Goal: Information Seeking & Learning: Learn about a topic

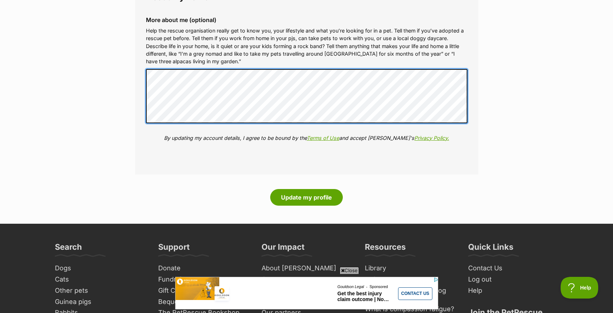
scroll to position [831, 0]
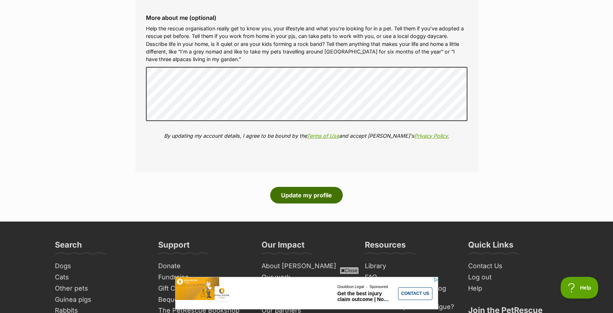
click at [312, 192] on button "Update my profile" at bounding box center [306, 195] width 73 height 17
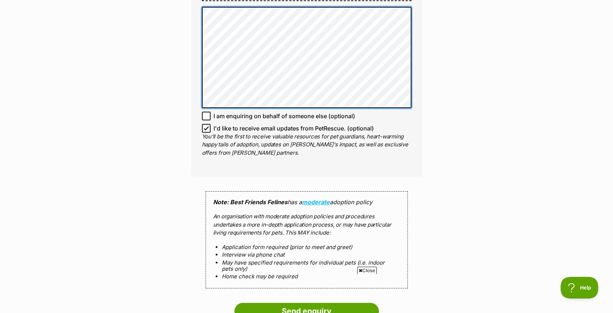
scroll to position [501, 0]
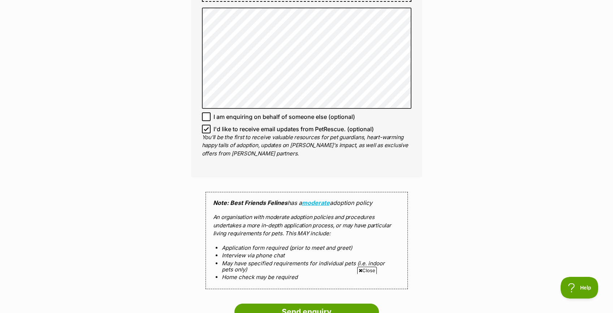
click at [208, 127] on icon at bounding box center [206, 128] width 4 height 3
click at [208, 125] on input "I'd like to receive email updates from PetRescue. (optional)" at bounding box center [206, 129] width 9 height 9
checkbox input "false"
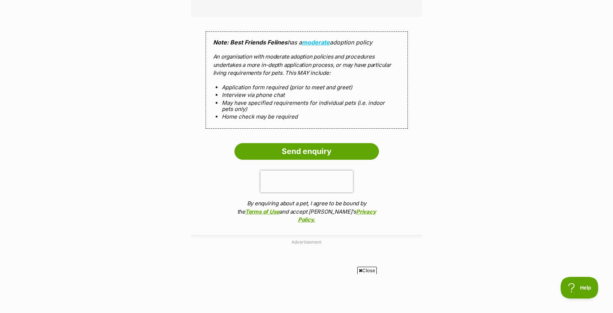
scroll to position [663, 0]
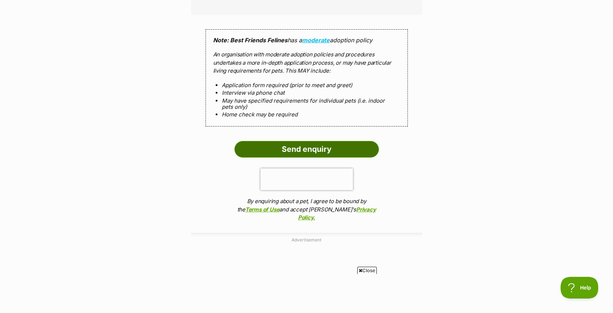
click at [295, 144] on input "Send enquiry" at bounding box center [306, 149] width 144 height 17
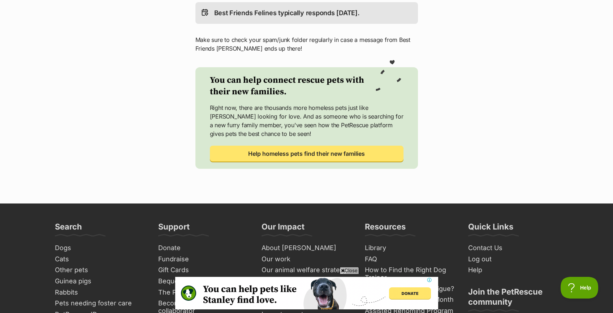
scroll to position [259, 0]
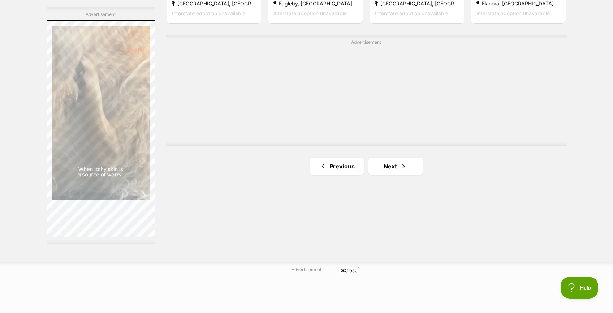
scroll to position [1283, 0]
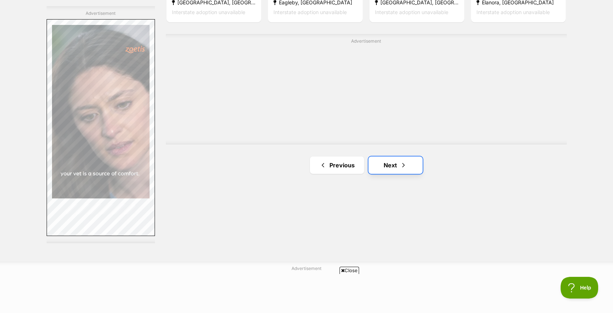
click at [392, 161] on link "Next" at bounding box center [395, 164] width 54 height 17
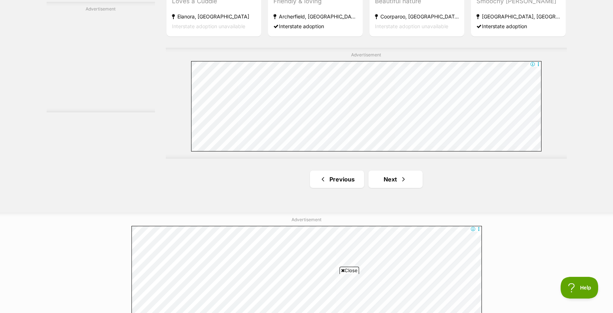
scroll to position [1314, 0]
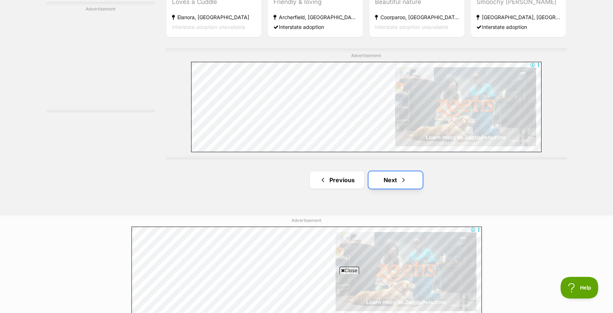
click at [394, 180] on link "Next" at bounding box center [395, 179] width 54 height 17
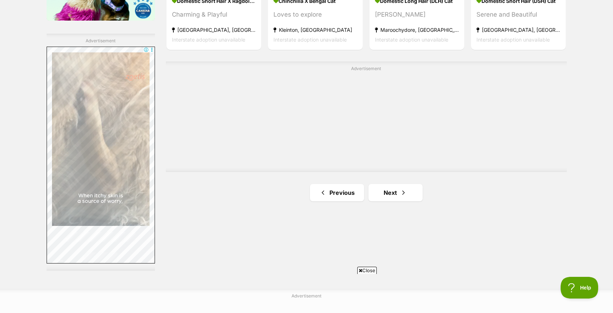
scroll to position [1256, 0]
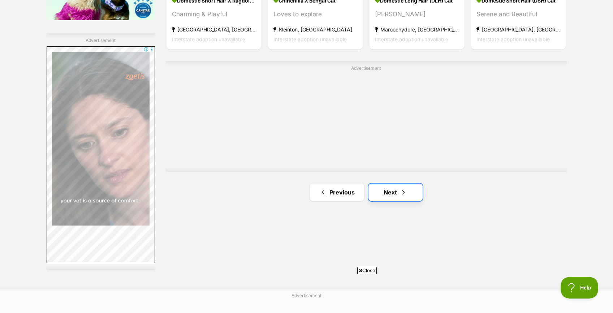
click at [397, 185] on link "Next" at bounding box center [395, 191] width 54 height 17
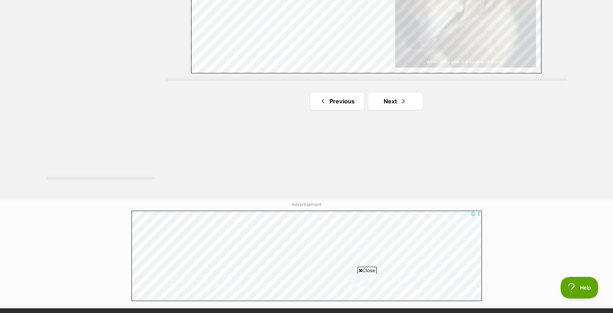
scroll to position [1347, 0]
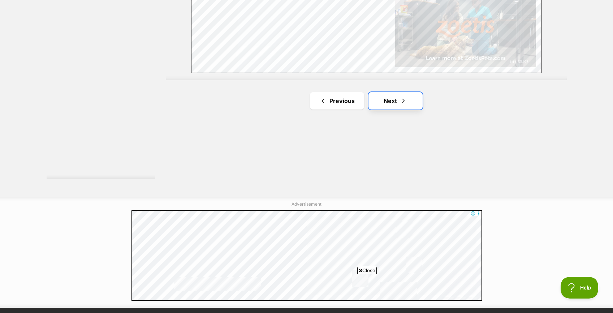
click at [391, 98] on link "Next" at bounding box center [395, 100] width 54 height 17
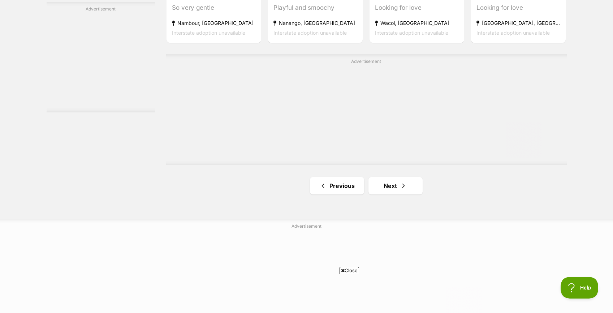
scroll to position [1310, 0]
click at [402, 182] on span "Next page" at bounding box center [403, 183] width 7 height 9
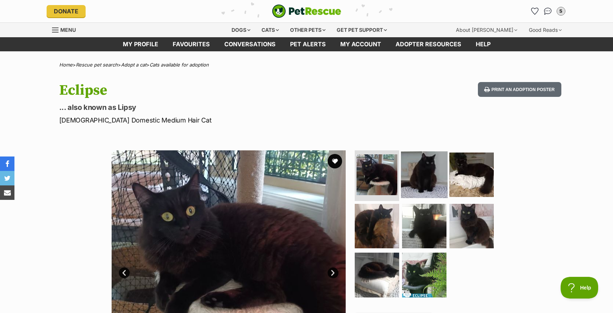
click at [416, 172] on img at bounding box center [424, 174] width 47 height 47
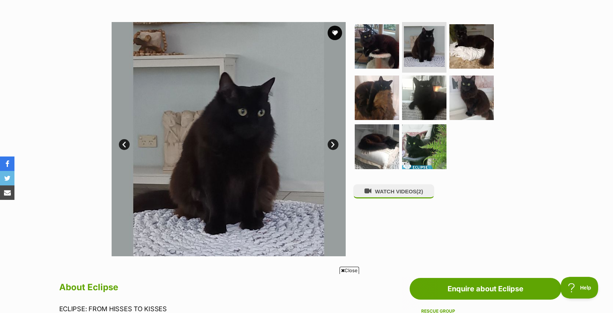
scroll to position [129, 0]
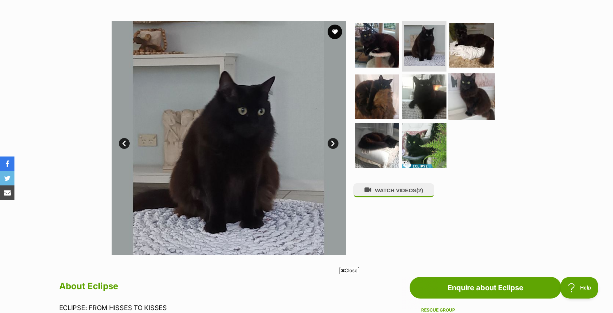
click at [477, 96] on img at bounding box center [471, 96] width 47 height 47
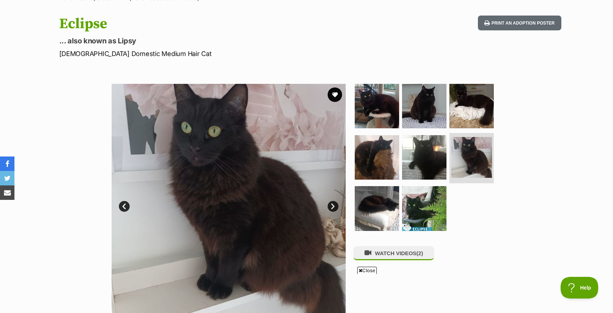
scroll to position [0, 0]
click at [416, 105] on img at bounding box center [424, 106] width 47 height 47
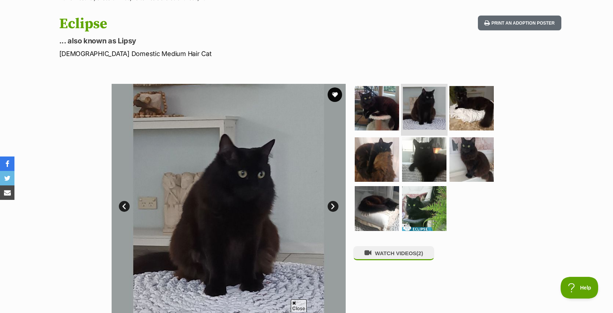
click at [416, 130] on li at bounding box center [424, 108] width 47 height 53
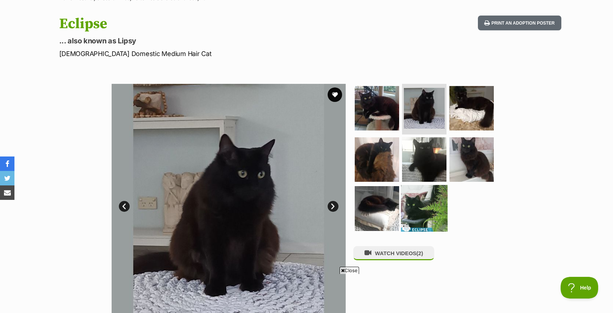
click at [414, 203] on img at bounding box center [424, 208] width 47 height 47
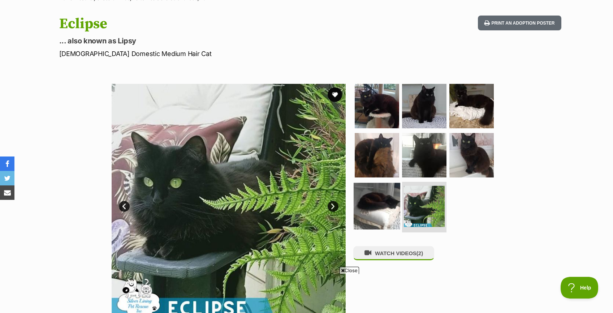
click at [381, 205] on img at bounding box center [377, 206] width 47 height 47
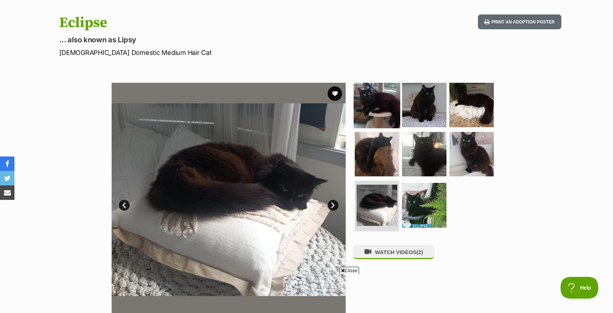
click at [378, 103] on img at bounding box center [377, 105] width 47 height 47
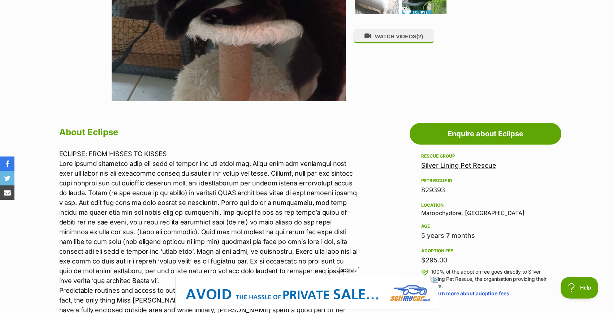
scroll to position [300, 0]
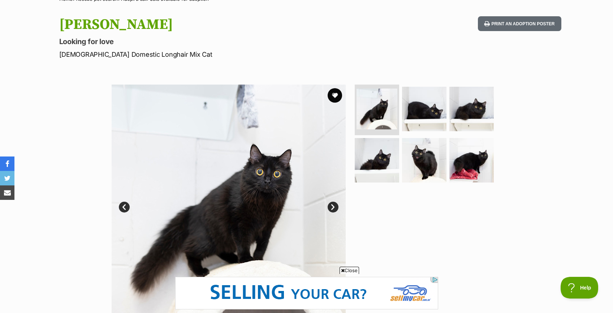
scroll to position [68, 0]
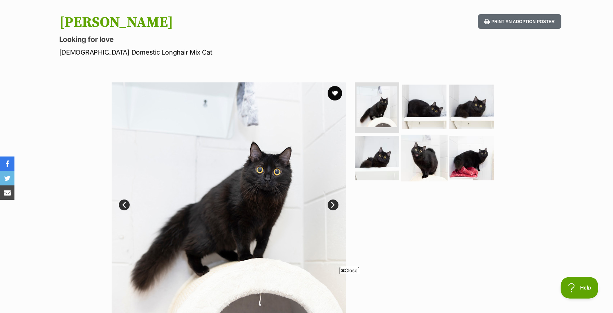
click at [426, 156] on img at bounding box center [424, 157] width 47 height 47
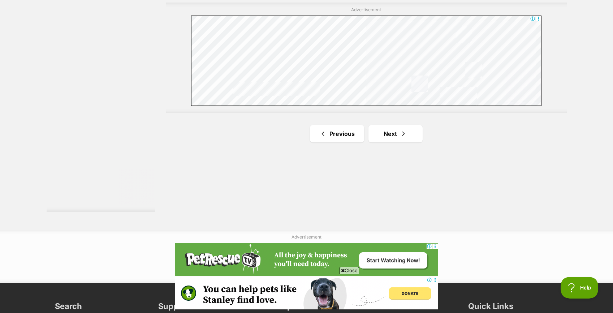
scroll to position [1317, 0]
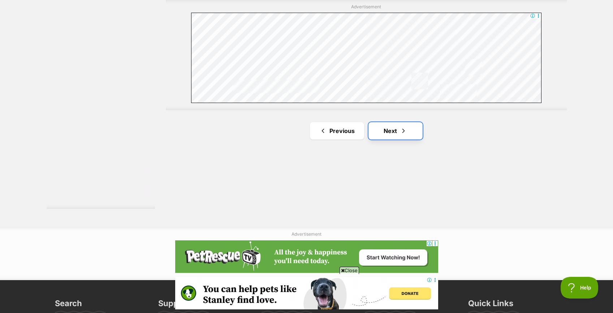
click at [403, 127] on span "Next page" at bounding box center [403, 130] width 7 height 9
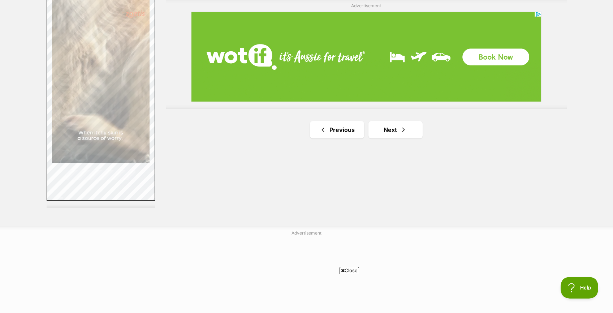
scroll to position [1323, 0]
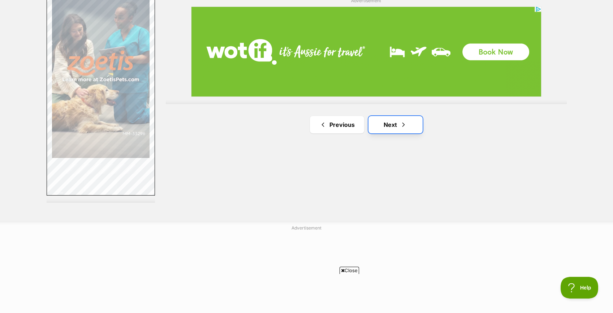
click at [399, 121] on link "Next" at bounding box center [395, 124] width 54 height 17
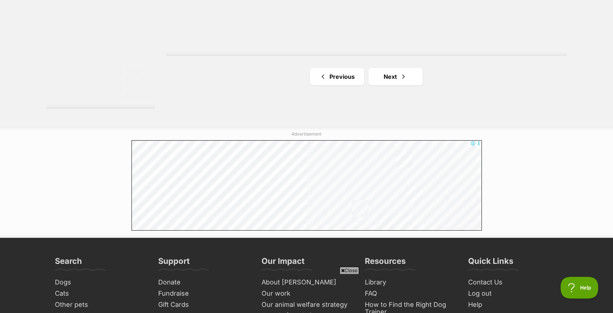
scroll to position [1419, 0]
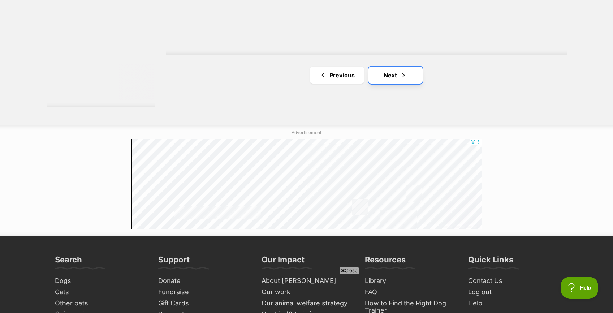
click at [393, 73] on link "Next" at bounding box center [395, 74] width 54 height 17
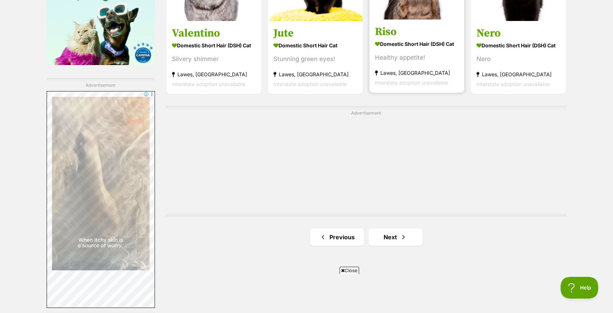
scroll to position [1221, 0]
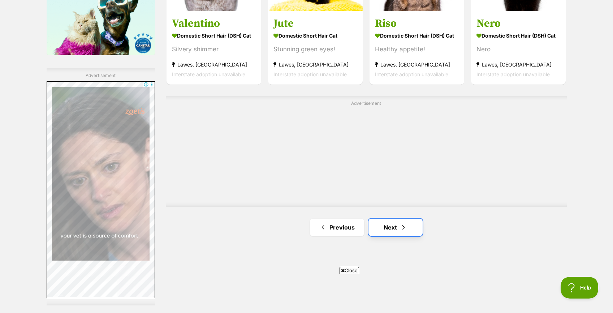
click at [408, 224] on link "Next" at bounding box center [395, 226] width 54 height 17
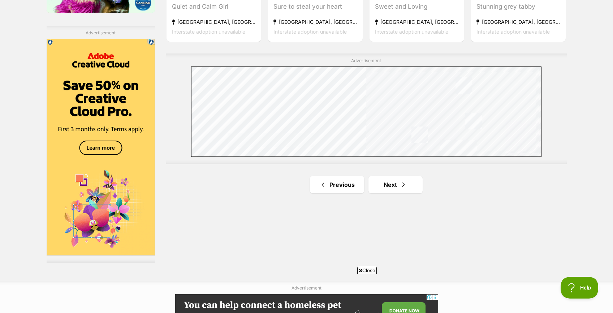
scroll to position [1264, 0]
click at [395, 187] on link "Next" at bounding box center [395, 184] width 54 height 17
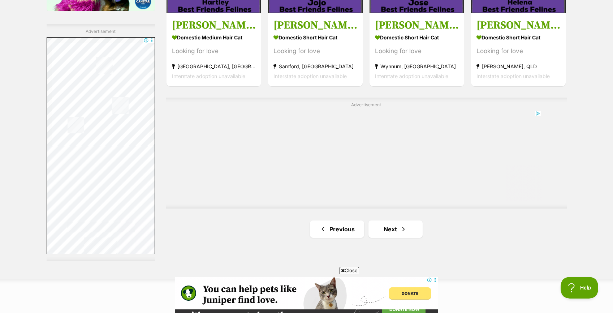
scroll to position [1276, 0]
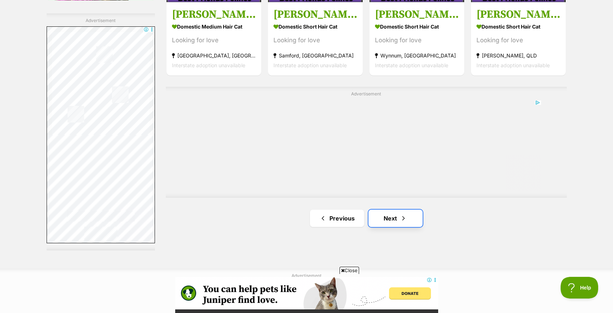
click at [402, 219] on span "Next page" at bounding box center [403, 218] width 7 height 9
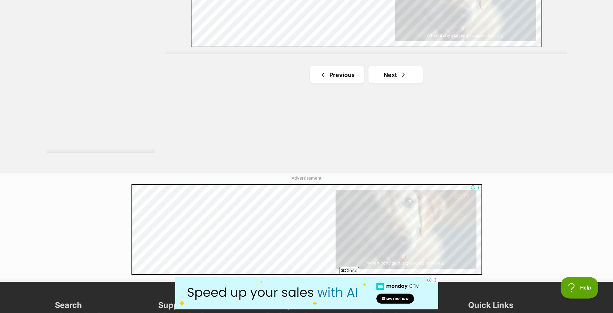
scroll to position [1373, 0]
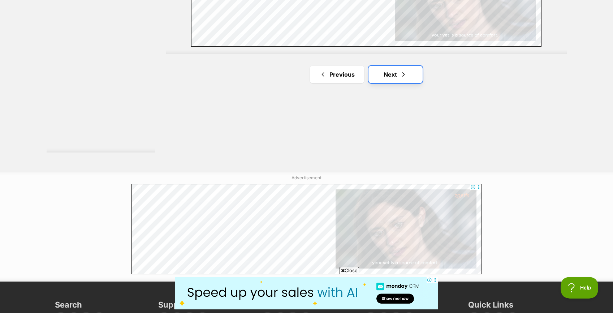
click at [393, 70] on link "Next" at bounding box center [395, 74] width 54 height 17
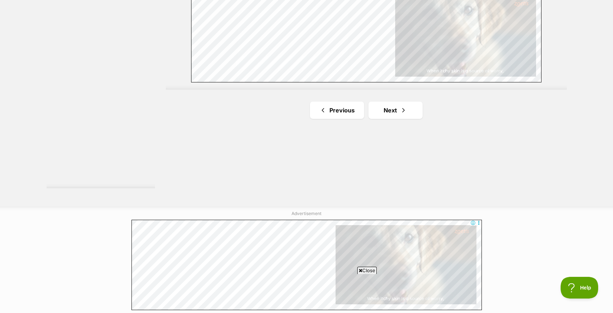
scroll to position [1341, 0]
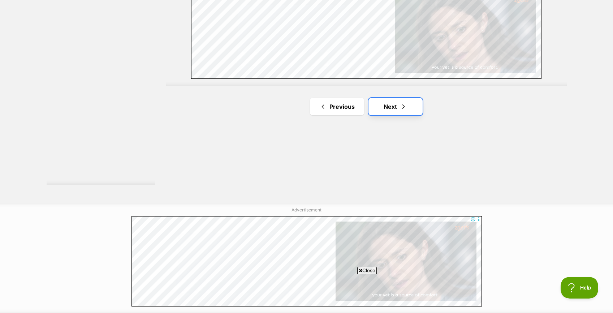
click at [405, 104] on span "Next page" at bounding box center [403, 106] width 7 height 9
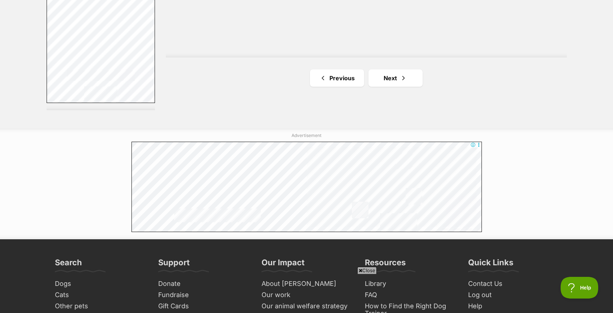
scroll to position [1412, 0]
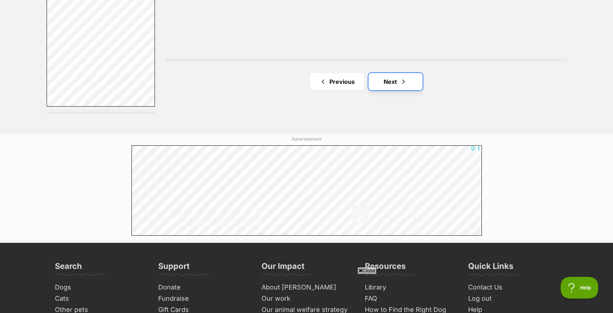
click at [397, 78] on link "Next" at bounding box center [395, 81] width 54 height 17
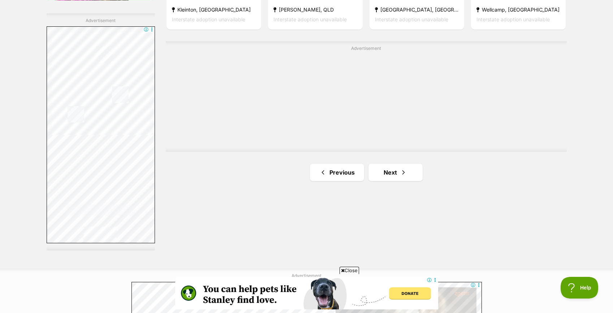
scroll to position [1319, 0]
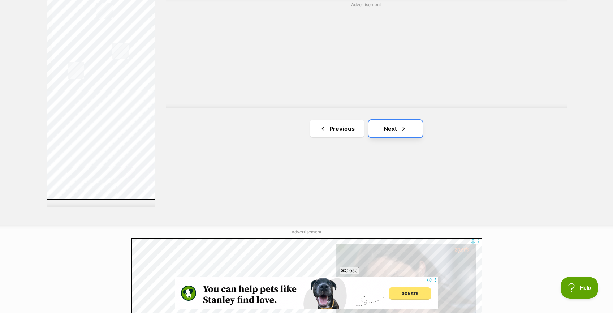
click at [397, 124] on link "Next" at bounding box center [395, 128] width 54 height 17
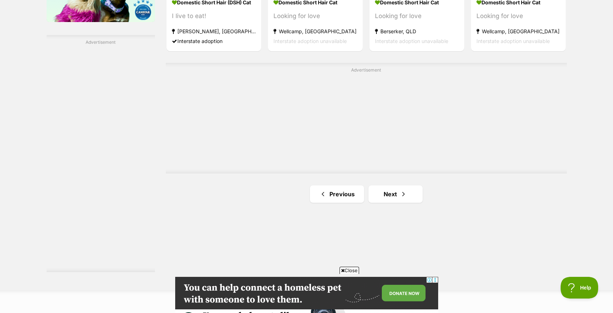
scroll to position [1264, 0]
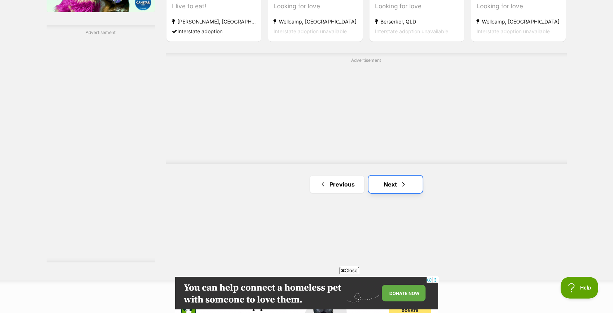
click at [390, 181] on link "Next" at bounding box center [395, 184] width 54 height 17
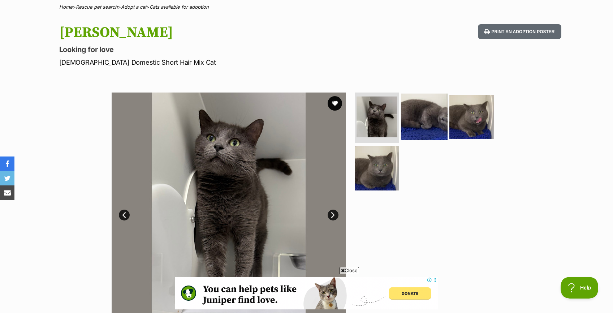
click at [410, 120] on img at bounding box center [424, 117] width 47 height 47
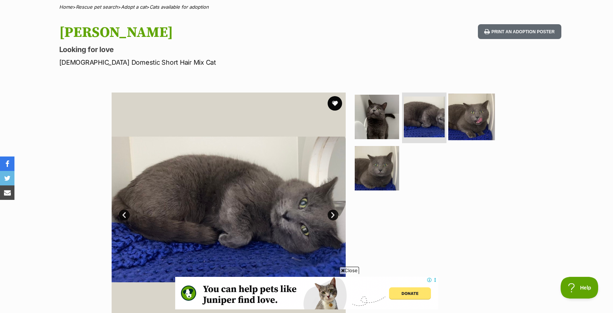
click at [463, 115] on img at bounding box center [471, 117] width 47 height 47
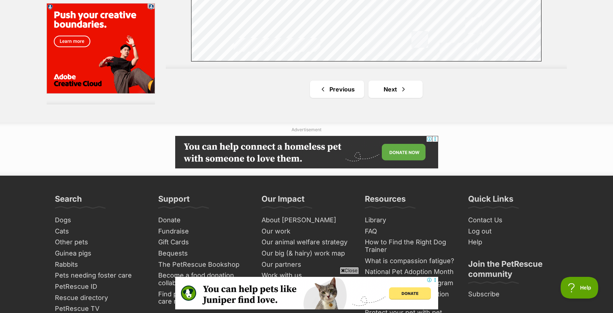
scroll to position [1413, 0]
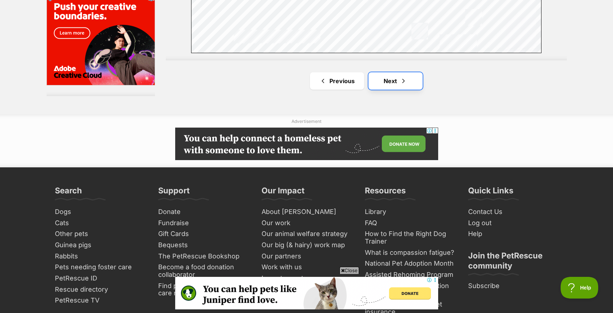
click at [387, 80] on link "Next" at bounding box center [395, 80] width 54 height 17
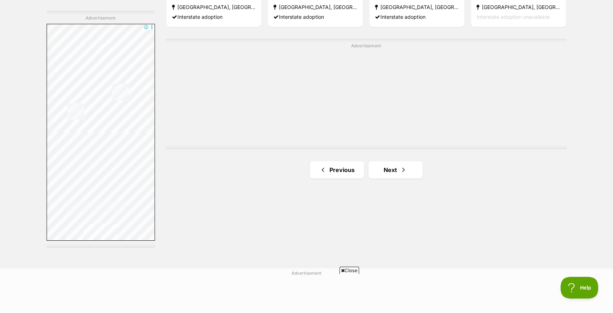
scroll to position [1279, 0]
click at [390, 164] on link "Next" at bounding box center [395, 168] width 54 height 17
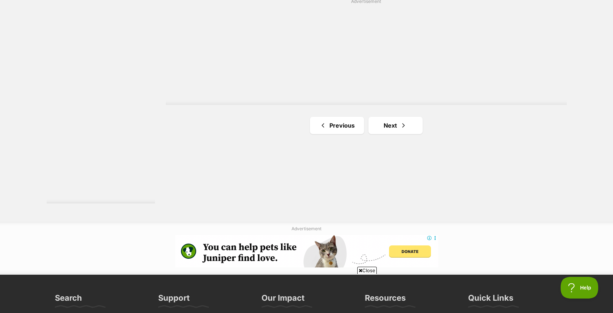
scroll to position [1323, 0]
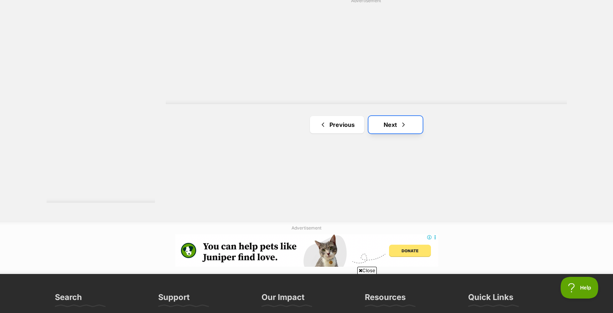
click at [391, 121] on link "Next" at bounding box center [395, 124] width 54 height 17
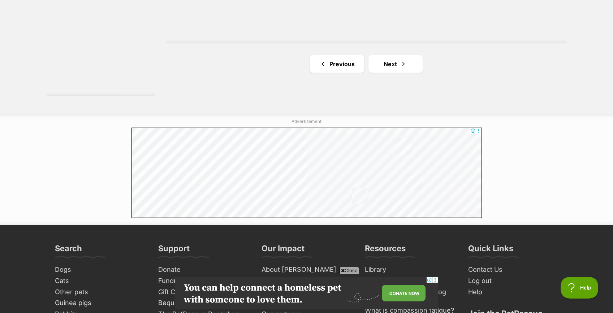
scroll to position [1430, 0]
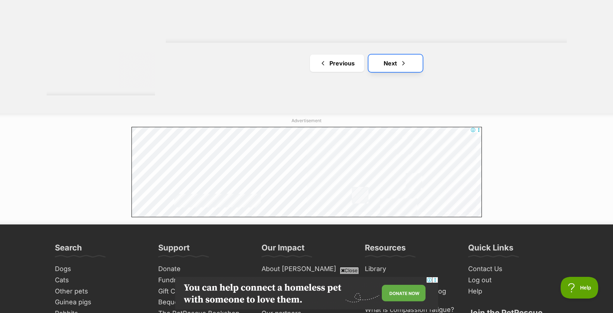
click at [390, 59] on link "Next" at bounding box center [395, 63] width 54 height 17
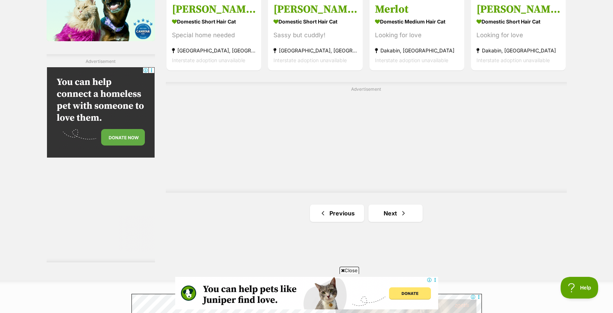
scroll to position [1249, 0]
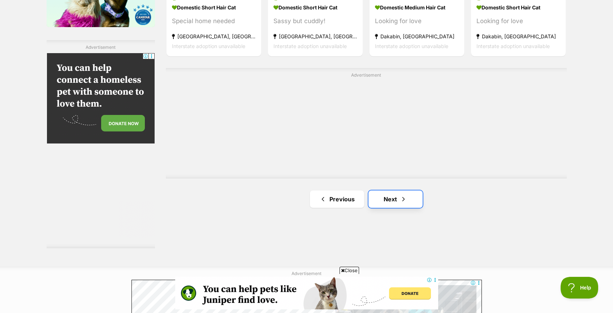
click at [385, 197] on link "Next" at bounding box center [395, 198] width 54 height 17
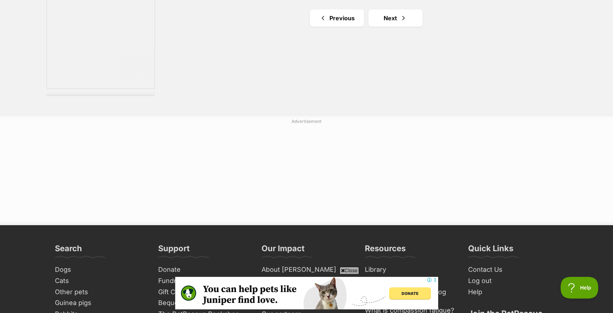
scroll to position [1432, 0]
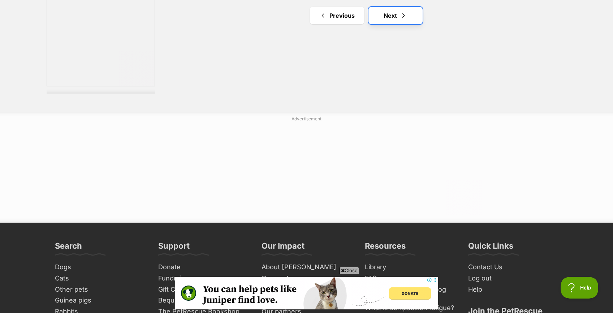
click at [385, 17] on link "Next" at bounding box center [395, 15] width 54 height 17
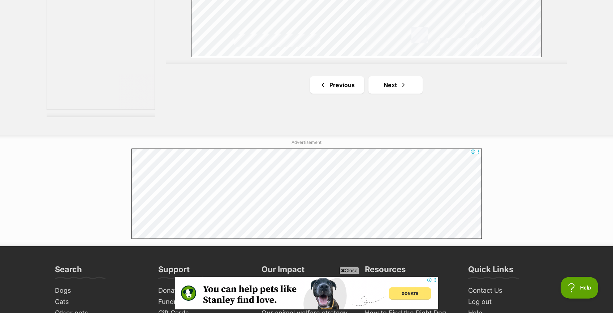
scroll to position [1415, 0]
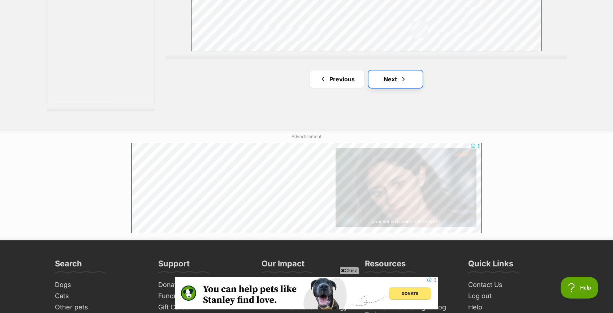
click at [398, 80] on link "Next" at bounding box center [395, 78] width 54 height 17
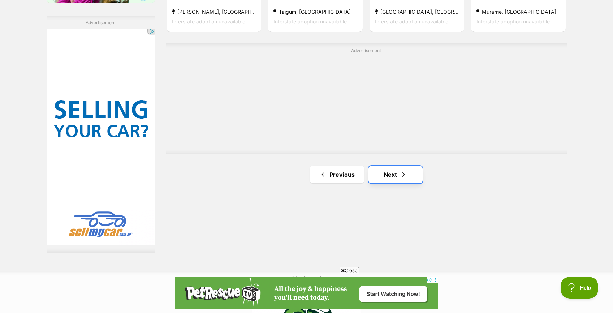
click at [397, 179] on link "Next" at bounding box center [395, 174] width 54 height 17
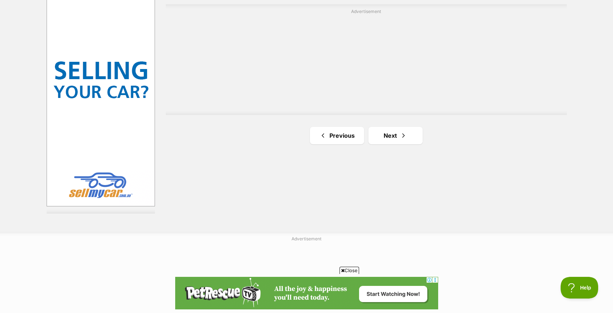
scroll to position [1316, 0]
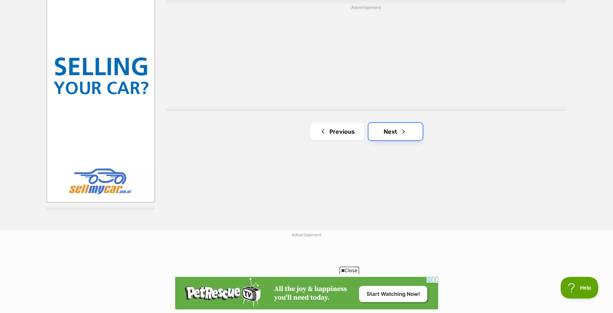
click at [395, 131] on link "Next" at bounding box center [395, 131] width 54 height 17
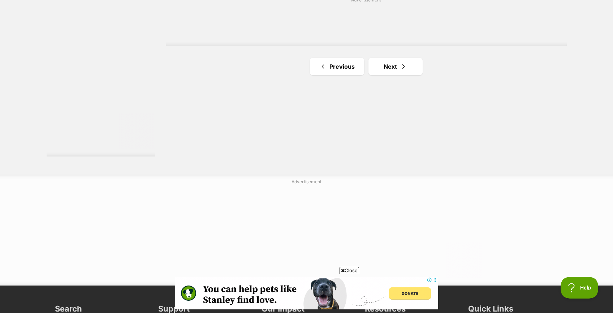
scroll to position [1370, 0]
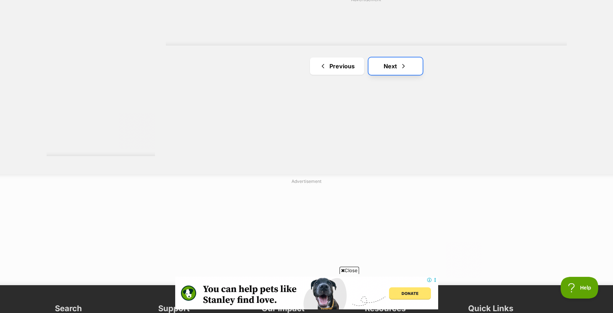
click at [386, 69] on link "Next" at bounding box center [395, 65] width 54 height 17
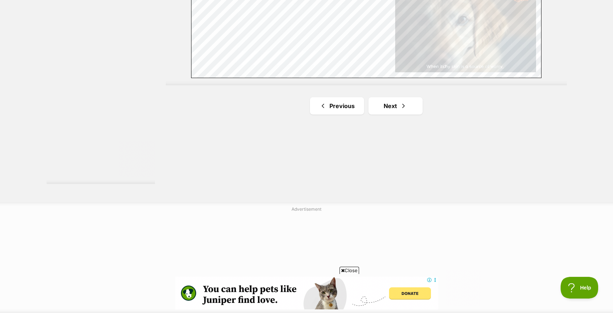
scroll to position [1339, 0]
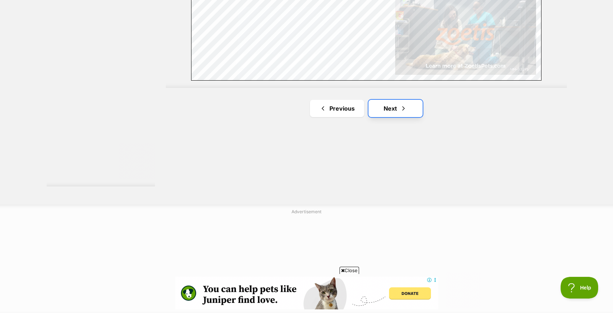
click at [387, 105] on link "Next" at bounding box center [395, 108] width 54 height 17
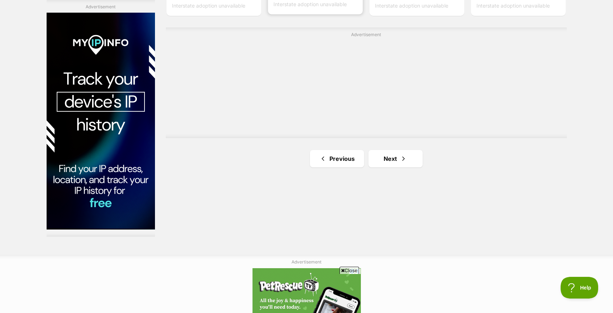
scroll to position [1288, 0]
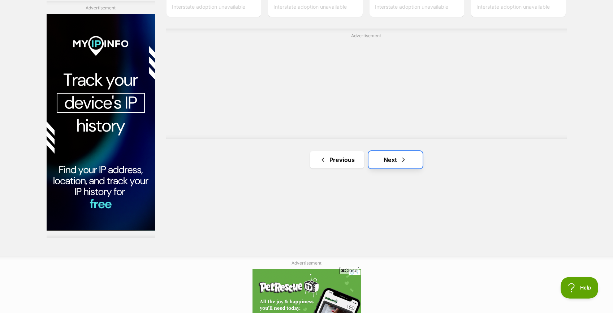
click at [407, 159] on span "Next page" at bounding box center [403, 159] width 7 height 9
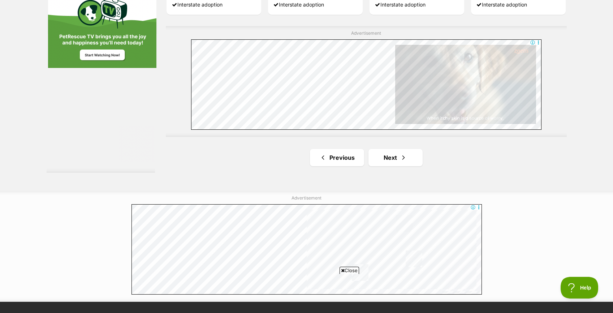
scroll to position [1339, 0]
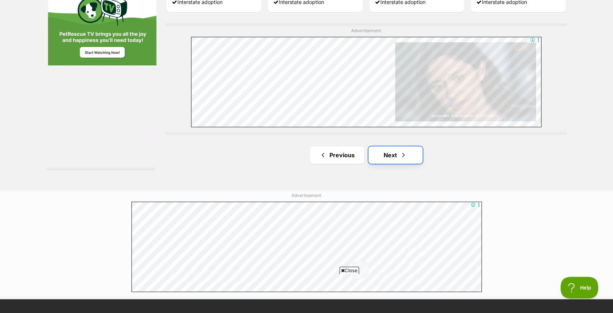
click at [399, 162] on link "Next" at bounding box center [395, 154] width 54 height 17
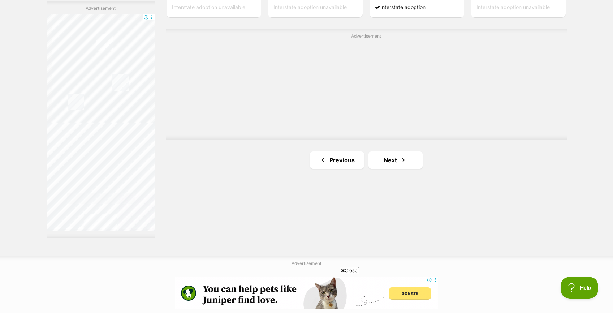
scroll to position [1290, 0]
click at [396, 161] on link "Next" at bounding box center [395, 158] width 54 height 17
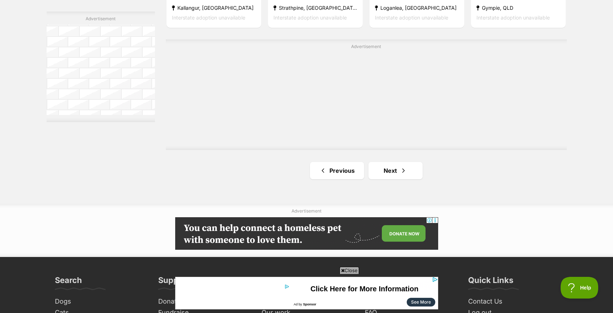
scroll to position [1278, 0]
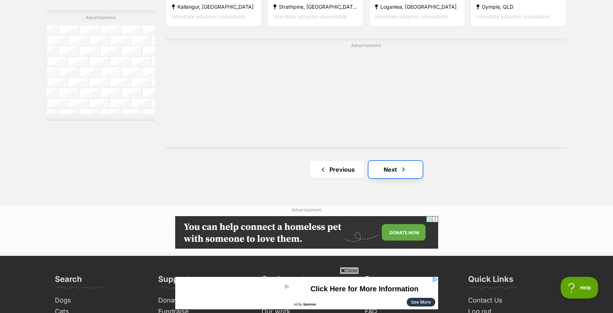
click at [395, 173] on link "Next" at bounding box center [395, 169] width 54 height 17
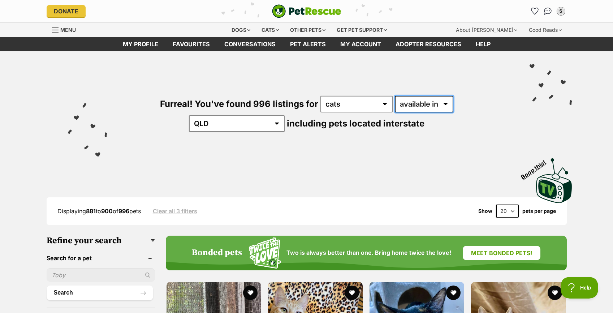
click at [395, 100] on select "available in located in" at bounding box center [424, 104] width 59 height 17
select select "disabled"
click at [395, 96] on select "available in located in" at bounding box center [424, 104] width 59 height 17
click at [335, 105] on select "any type of pet cats dogs other pets" at bounding box center [356, 104] width 72 height 17
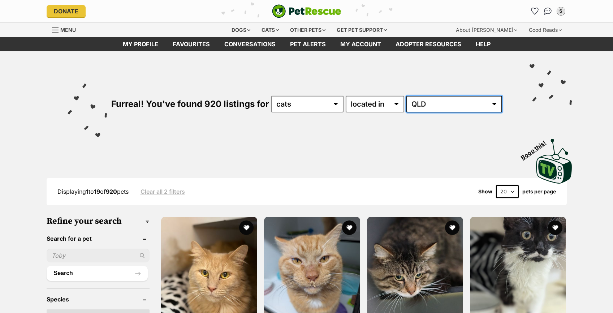
click at [450, 106] on select "[GEOGRAPHIC_DATA] [GEOGRAPHIC_DATA] [GEOGRAPHIC_DATA] [GEOGRAPHIC_DATA] [GEOGRA…" at bounding box center [454, 104] width 96 height 17
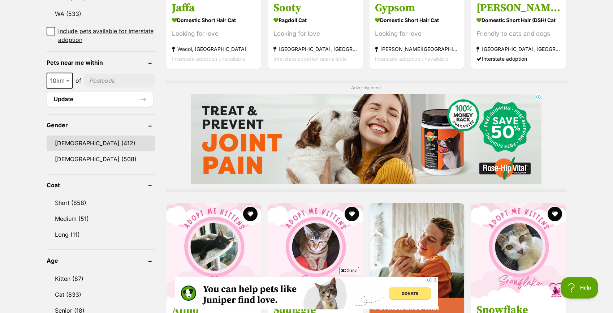
scroll to position [490, 0]
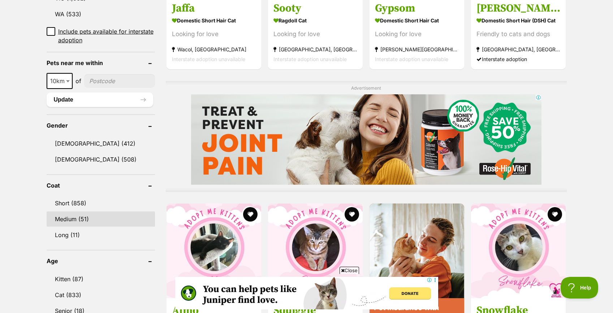
click at [120, 216] on link "Medium (51)" at bounding box center [101, 218] width 108 height 15
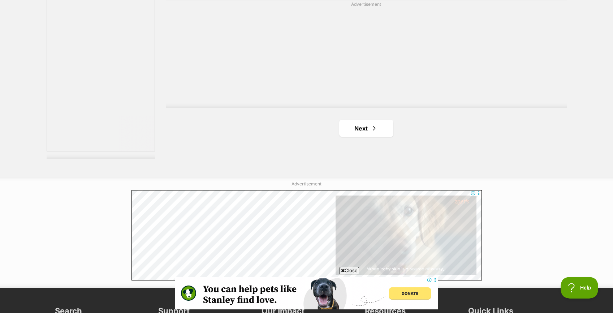
scroll to position [1317, 0]
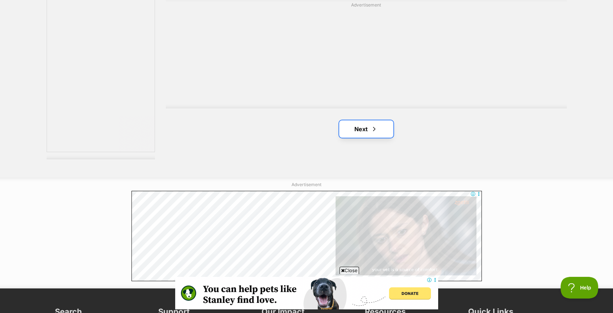
click at [369, 127] on link "Next" at bounding box center [366, 128] width 54 height 17
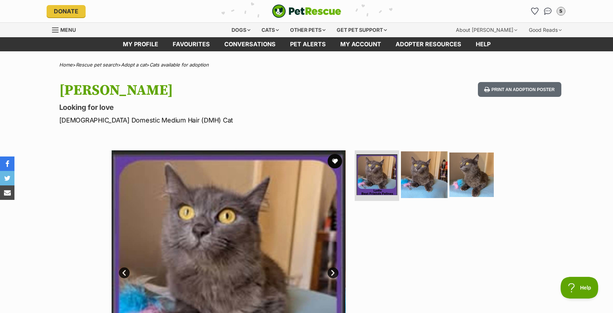
click at [432, 183] on img at bounding box center [424, 174] width 47 height 47
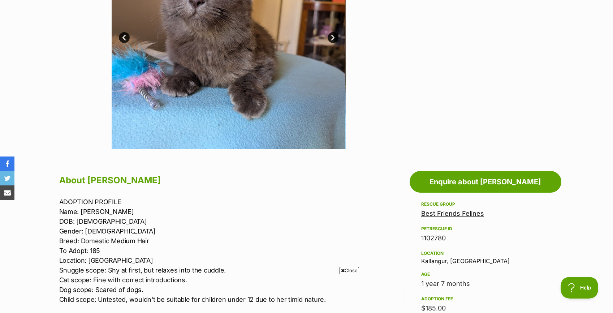
scroll to position [172, 0]
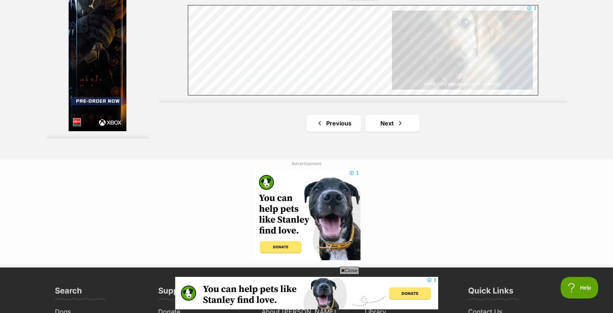
scroll to position [1351, 0]
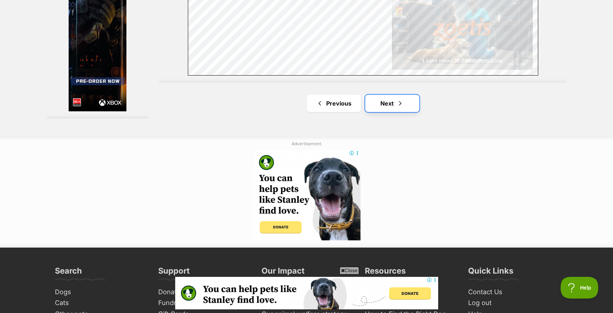
click at [399, 106] on span "Next page" at bounding box center [400, 103] width 7 height 9
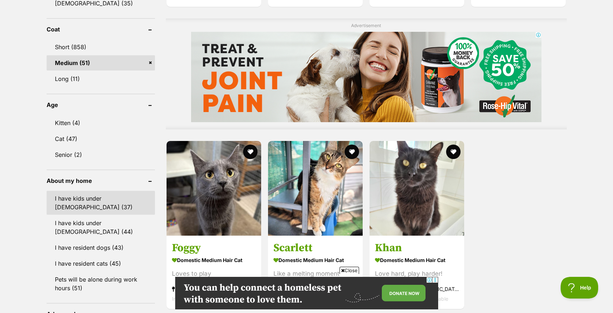
scroll to position [613, 0]
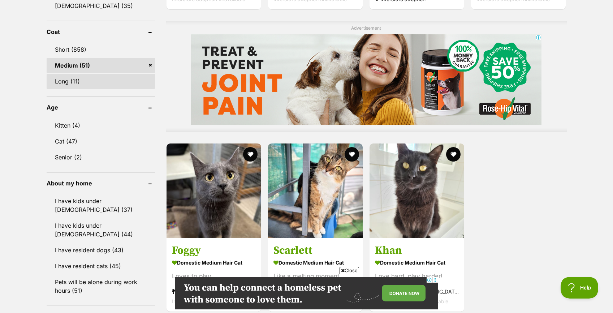
click at [111, 80] on link "Long (11)" at bounding box center [101, 81] width 108 height 15
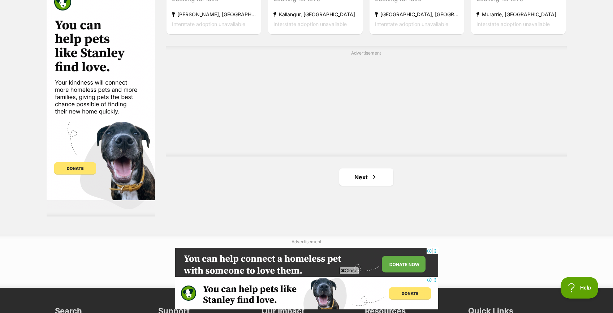
scroll to position [1276, 0]
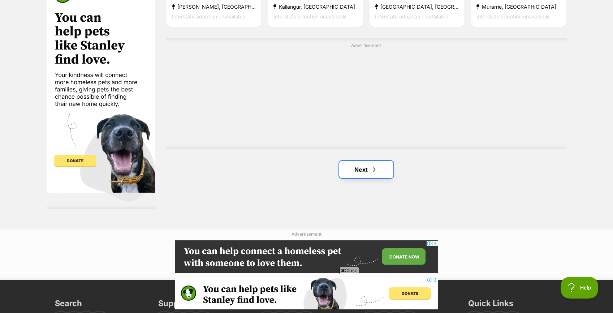
click at [364, 172] on link "Next" at bounding box center [366, 169] width 54 height 17
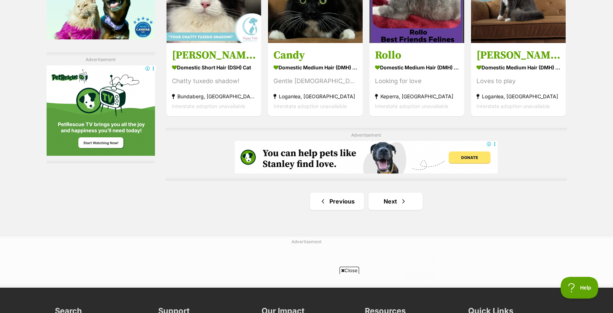
scroll to position [1187, 0]
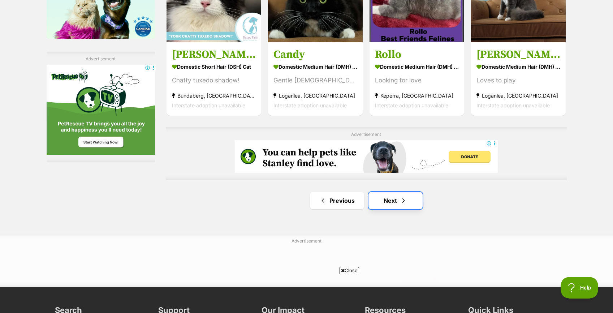
click at [388, 200] on link "Next" at bounding box center [395, 200] width 54 height 17
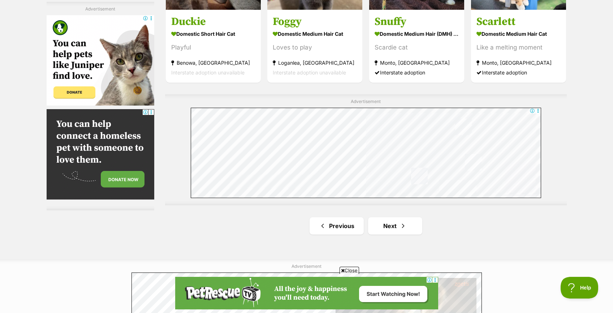
scroll to position [1267, 0]
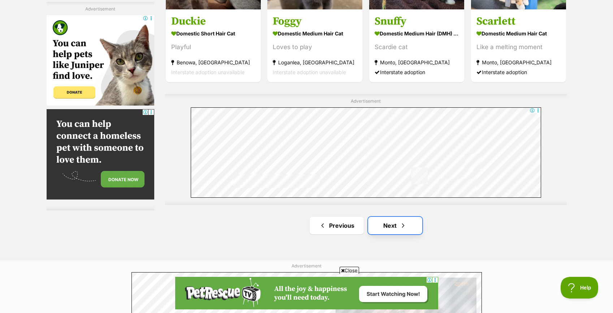
click at [395, 230] on link "Next" at bounding box center [395, 225] width 54 height 17
